Goal: Navigation & Orientation: Find specific page/section

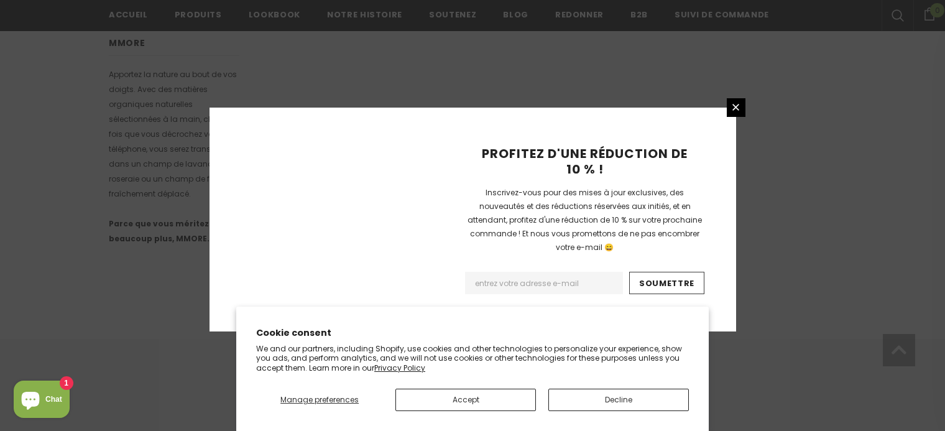
scroll to position [874, 0]
